Goal: Transaction & Acquisition: Purchase product/service

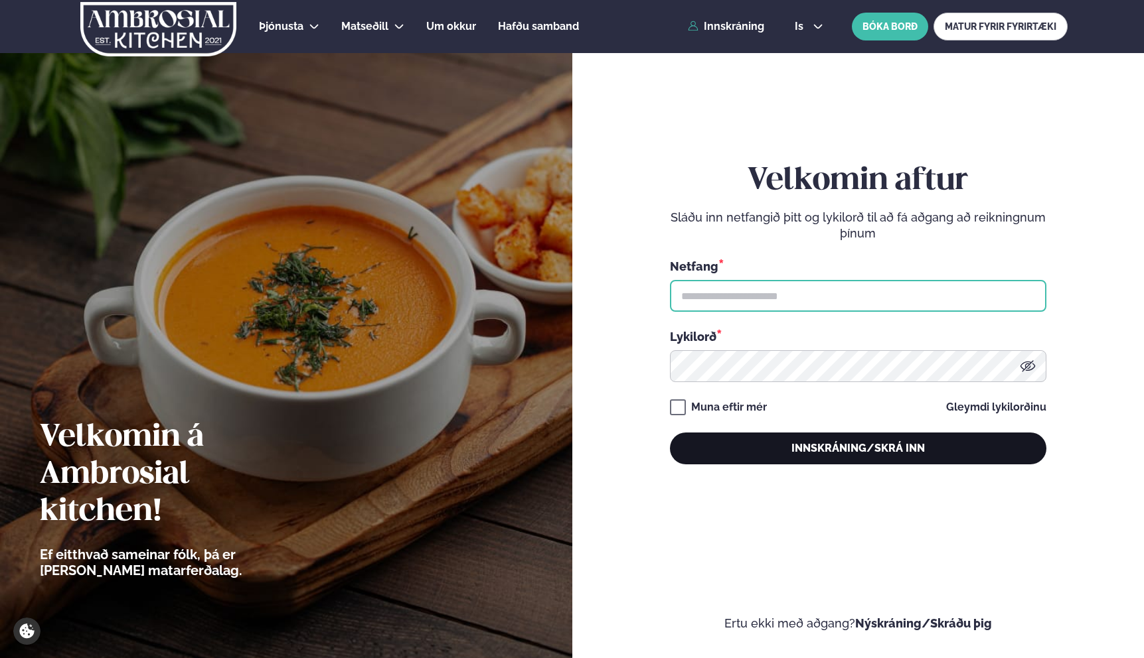
type input "**********"
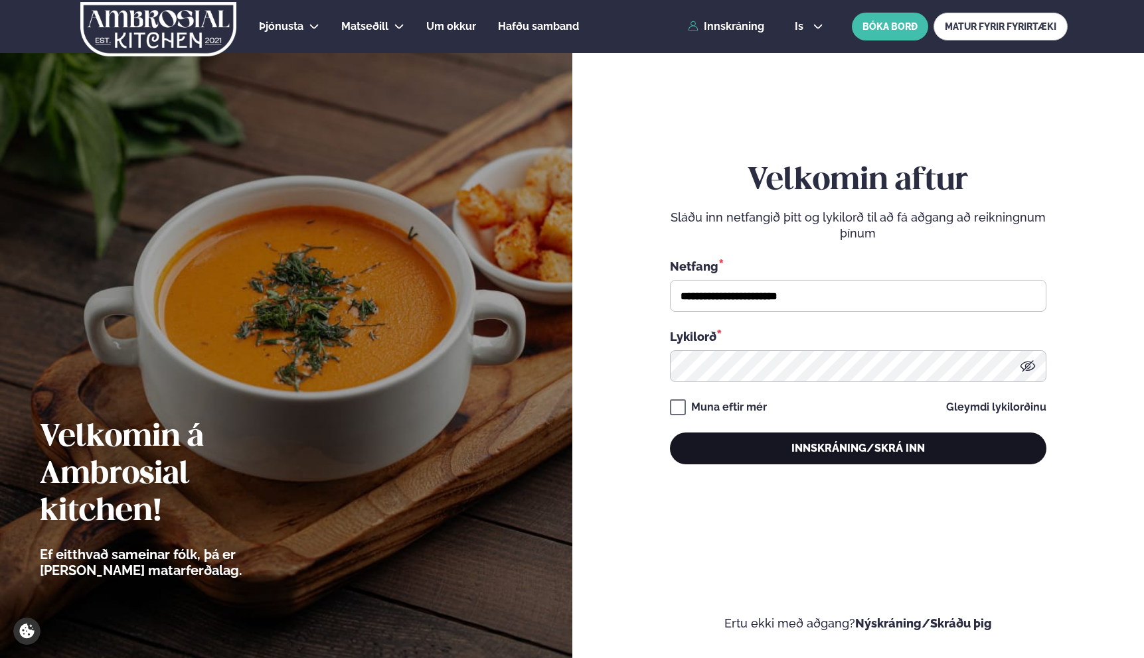
click at [822, 448] on button "Innskráning/Skrá inn" at bounding box center [858, 449] width 376 height 32
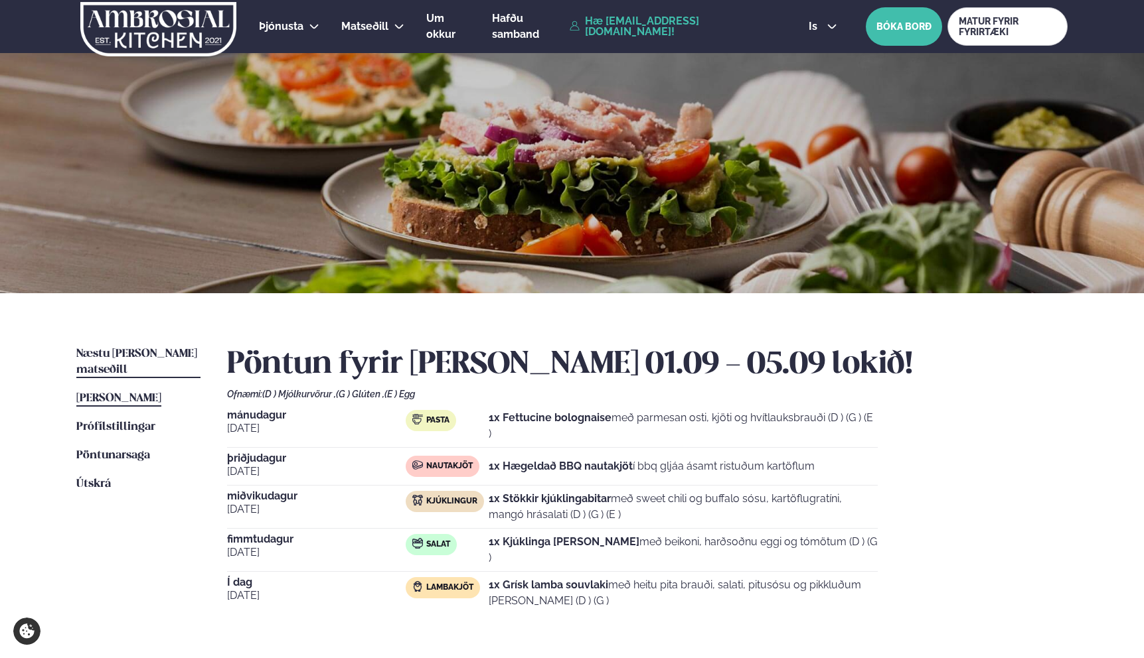
click at [173, 348] on link "Næstu [PERSON_NAME] matseðill Næsta vika" at bounding box center [138, 362] width 124 height 32
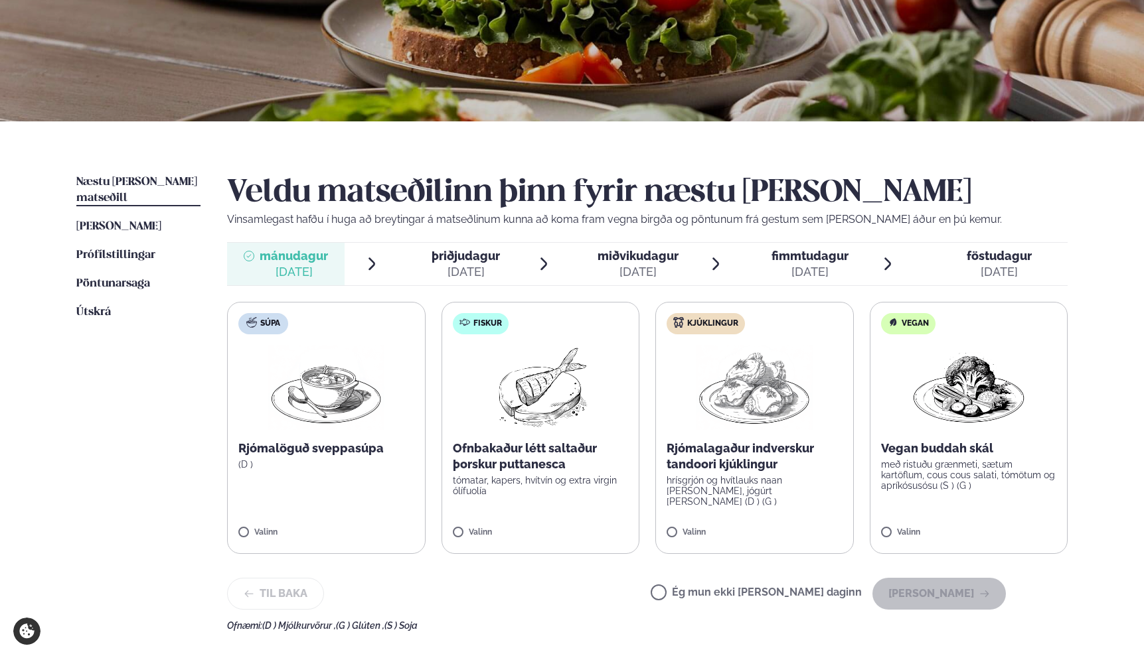
scroll to position [222, 0]
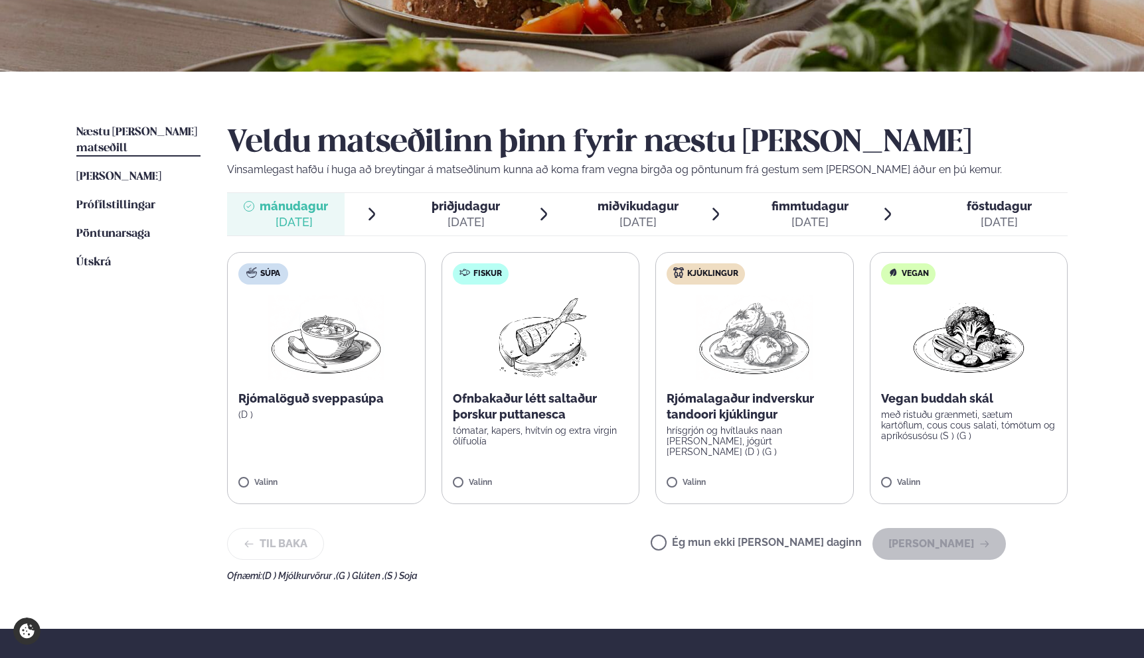
click at [735, 425] on p "hrísgrjón og hvítlauks naan [PERSON_NAME], jógúrt [PERSON_NAME] (D ) (G )" at bounding box center [754, 441] width 176 height 32
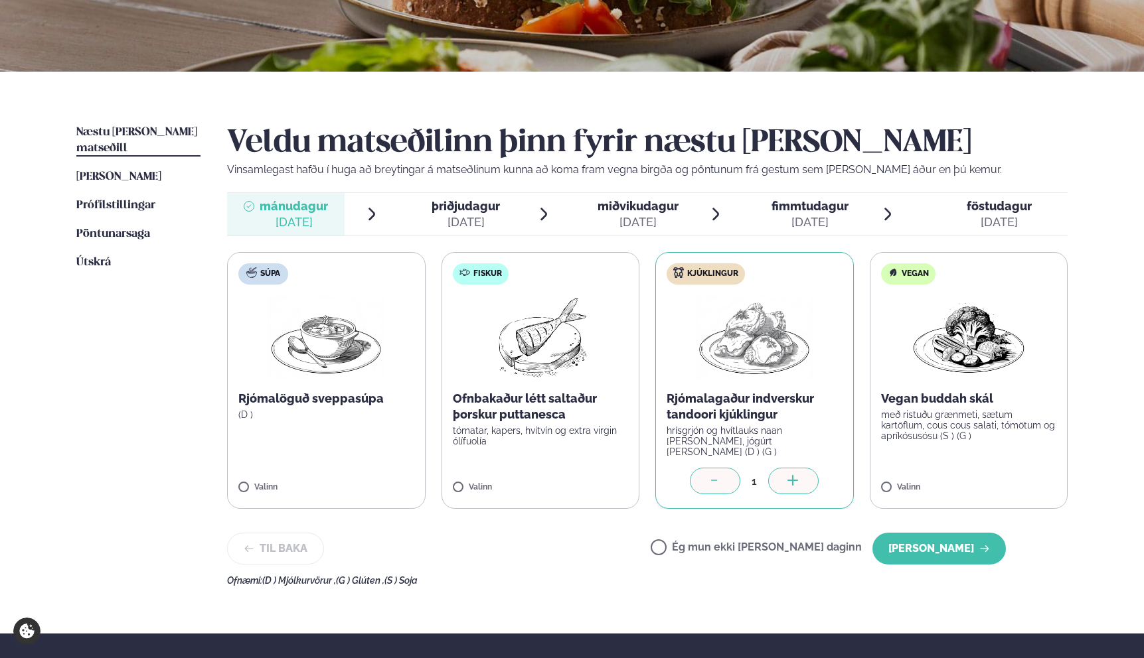
click at [474, 204] on span "þriðjudagur" at bounding box center [465, 206] width 68 height 14
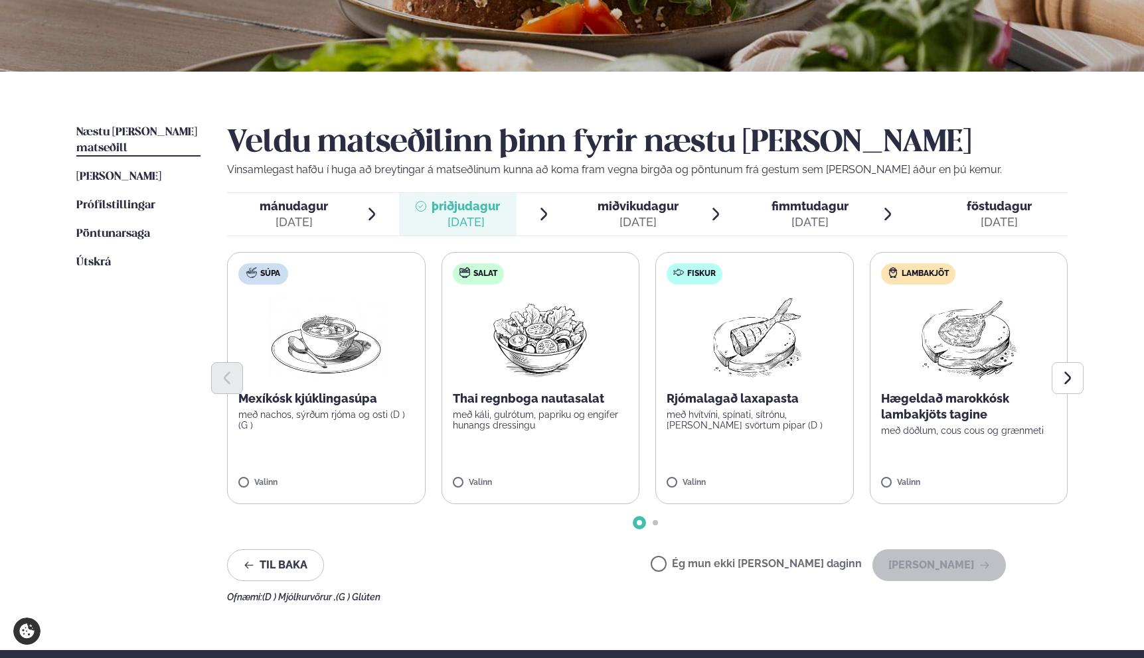
click at [298, 193] on span "mánudagur mán. [DATE]" at bounding box center [285, 214] width 117 height 42
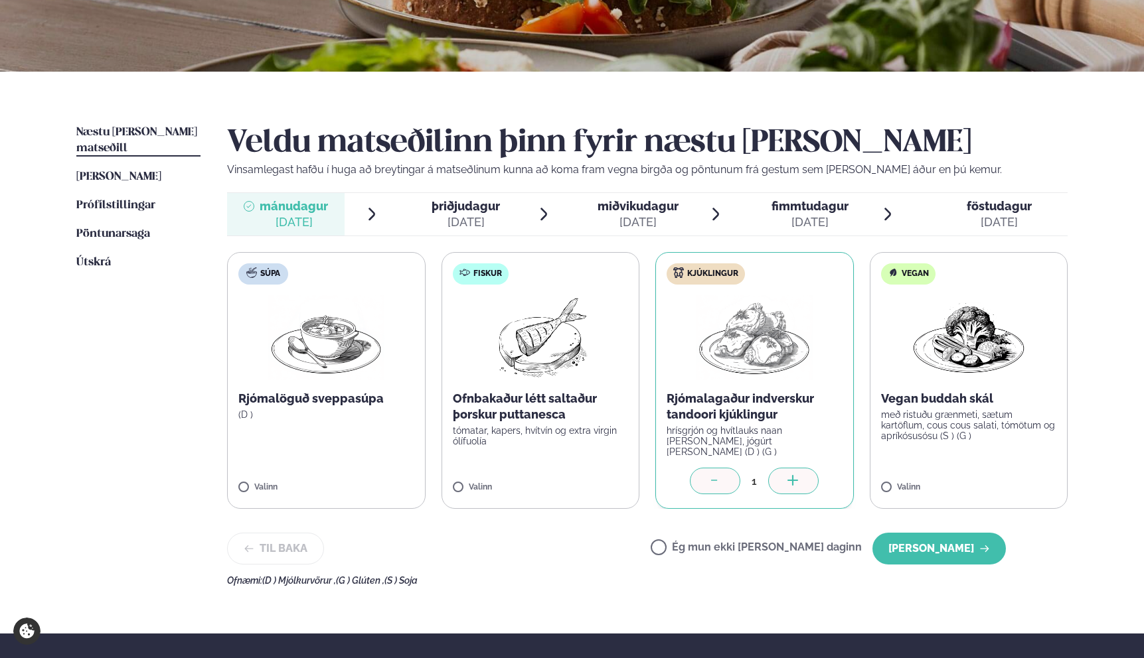
click at [442, 218] on div "[DATE]" at bounding box center [465, 222] width 68 height 16
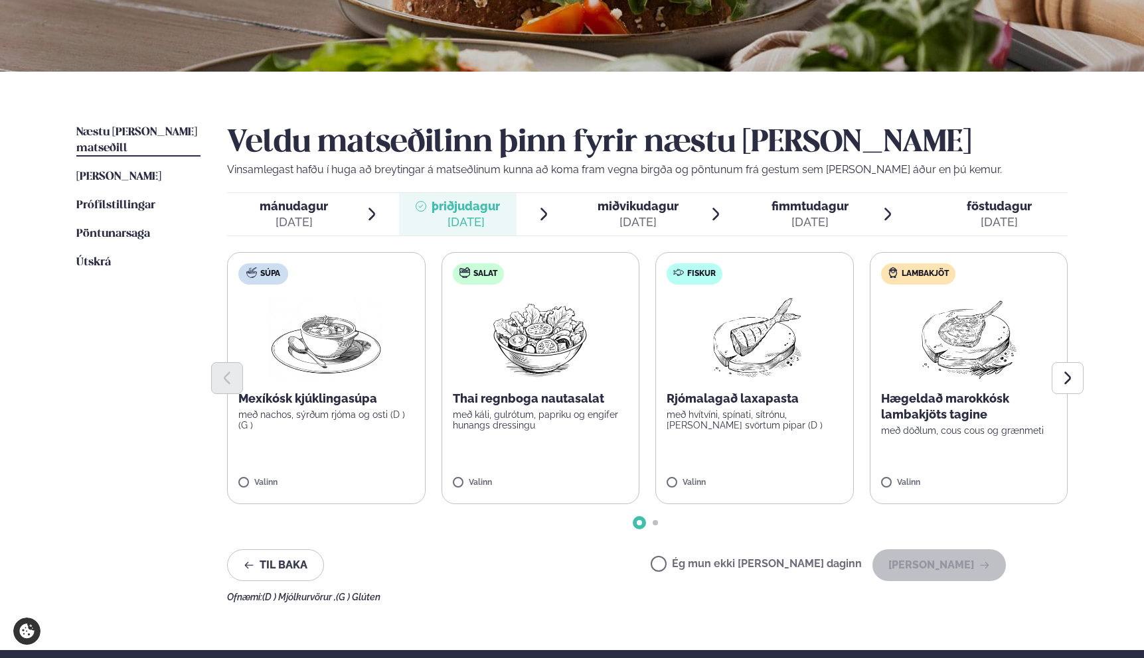
click at [518, 390] on div at bounding box center [647, 378] width 840 height 32
click at [934, 567] on button "[PERSON_NAME]" at bounding box center [938, 566] width 133 height 32
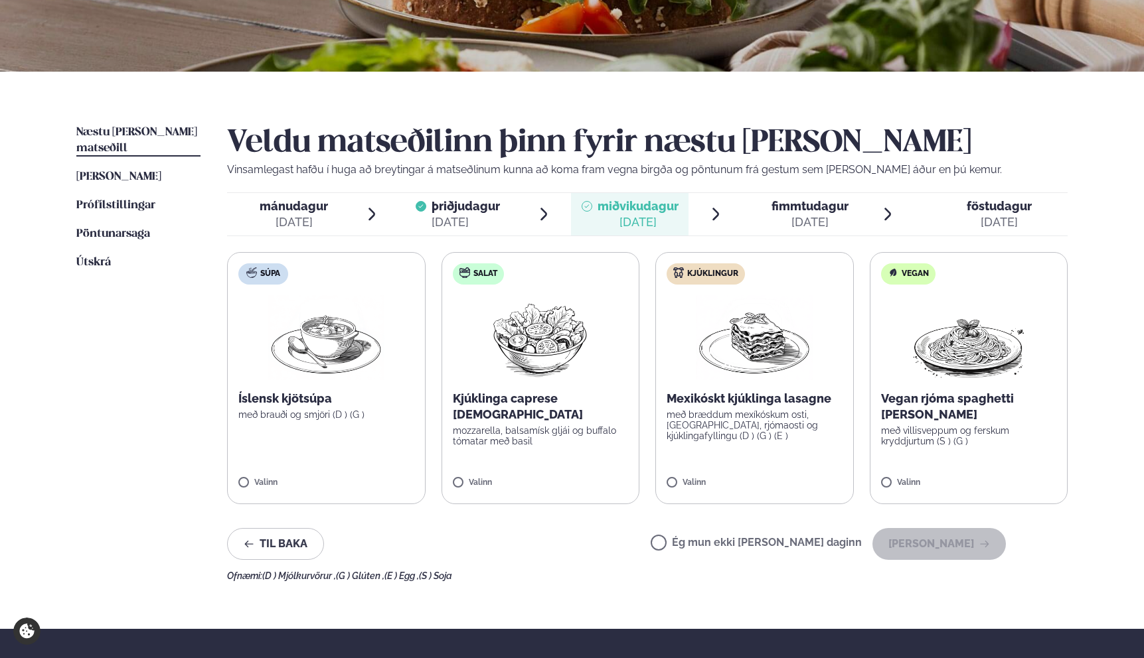
click at [503, 439] on label "Salat Kjúklinga caprese salat mozzarella, balsamísk gljái og buffalo tómatar me…" at bounding box center [540, 378] width 198 height 252
click at [910, 547] on button "[PERSON_NAME]" at bounding box center [938, 544] width 133 height 32
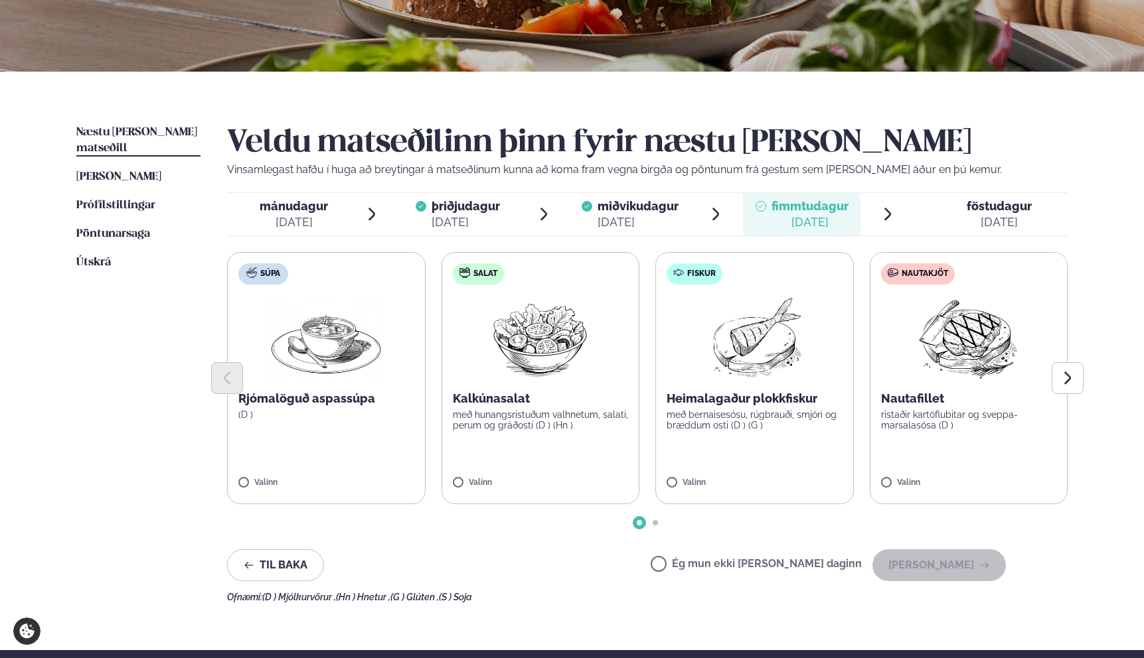
click at [551, 396] on p "Kalkúnasalat" at bounding box center [541, 399] width 176 height 16
click at [907, 559] on button "[PERSON_NAME]" at bounding box center [938, 566] width 133 height 32
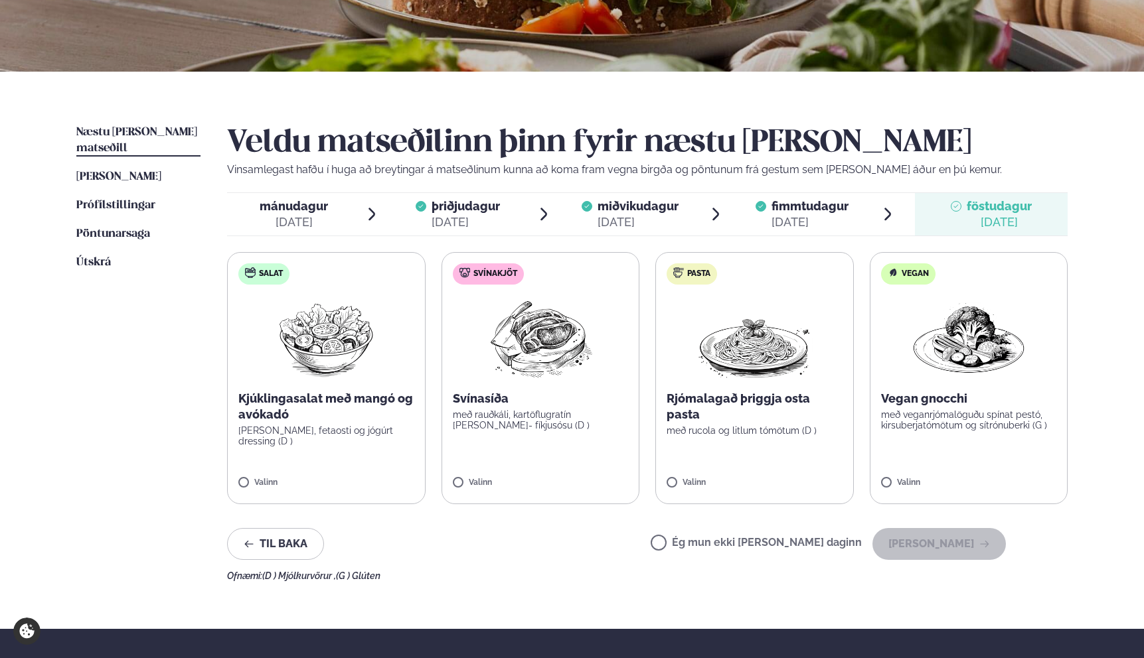
click at [269, 362] on img at bounding box center [325, 337] width 117 height 85
click at [915, 540] on button "[PERSON_NAME]" at bounding box center [938, 544] width 133 height 32
